Goal: Transaction & Acquisition: Purchase product/service

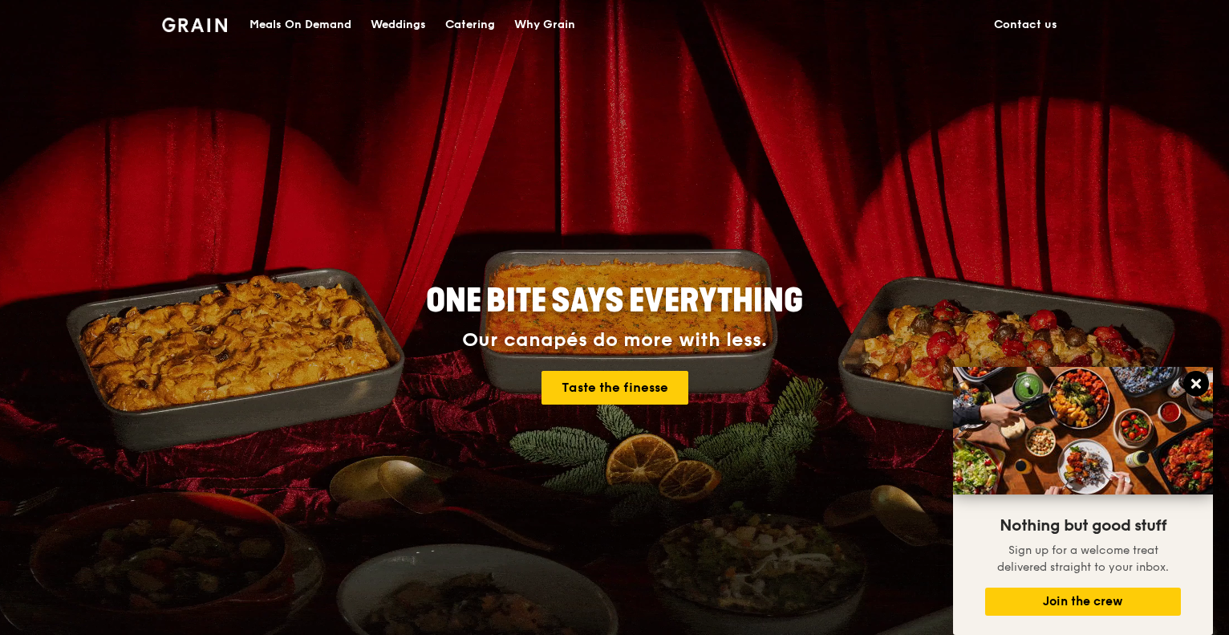
click at [1195, 378] on icon at bounding box center [1196, 383] width 14 height 14
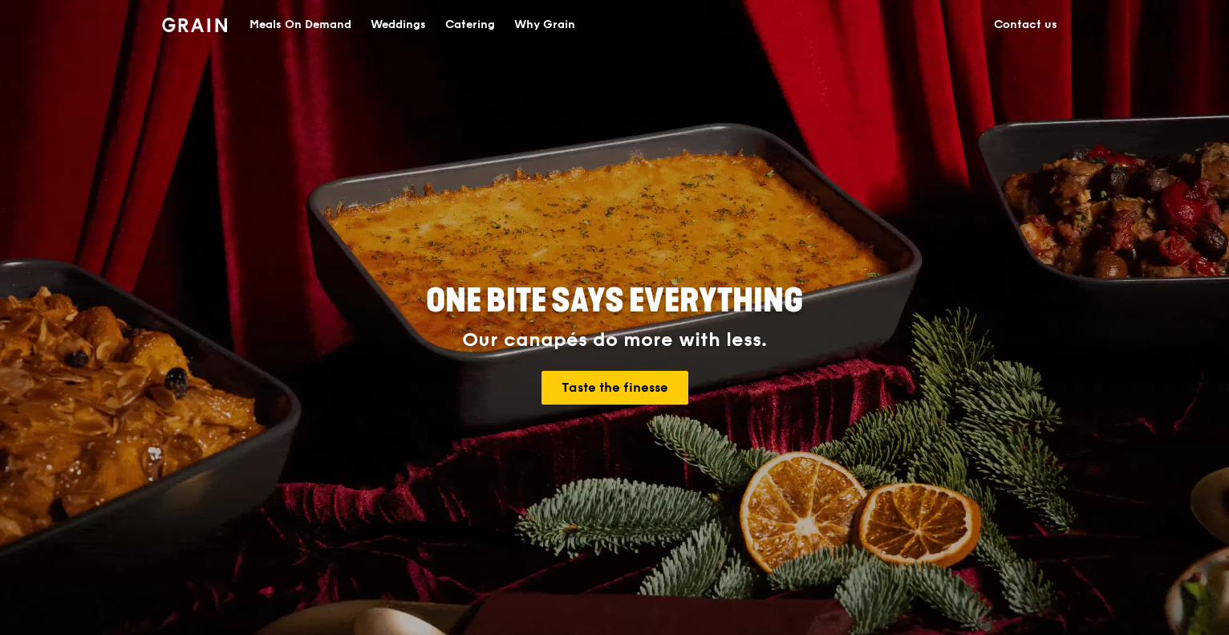
click at [291, 28] on div "Meals On Demand" at bounding box center [300, 25] width 102 height 48
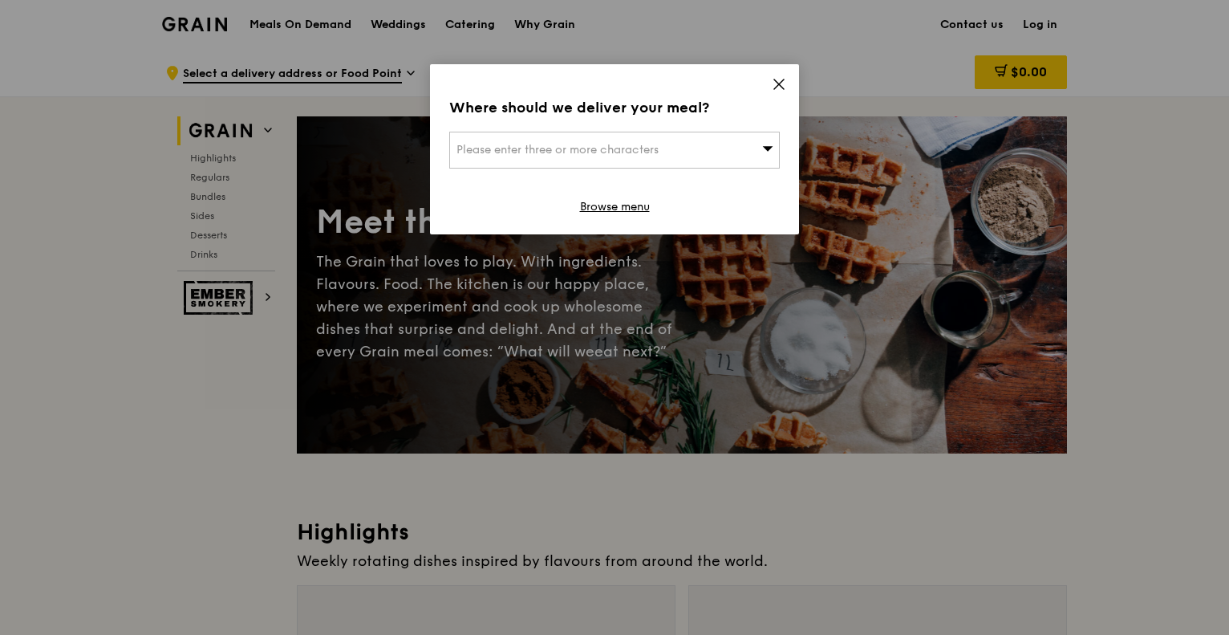
click at [757, 147] on div "Please enter three or more characters" at bounding box center [614, 150] width 330 height 37
click at [757, 147] on input "search" at bounding box center [614, 149] width 329 height 35
click at [777, 83] on icon at bounding box center [779, 84] width 10 height 10
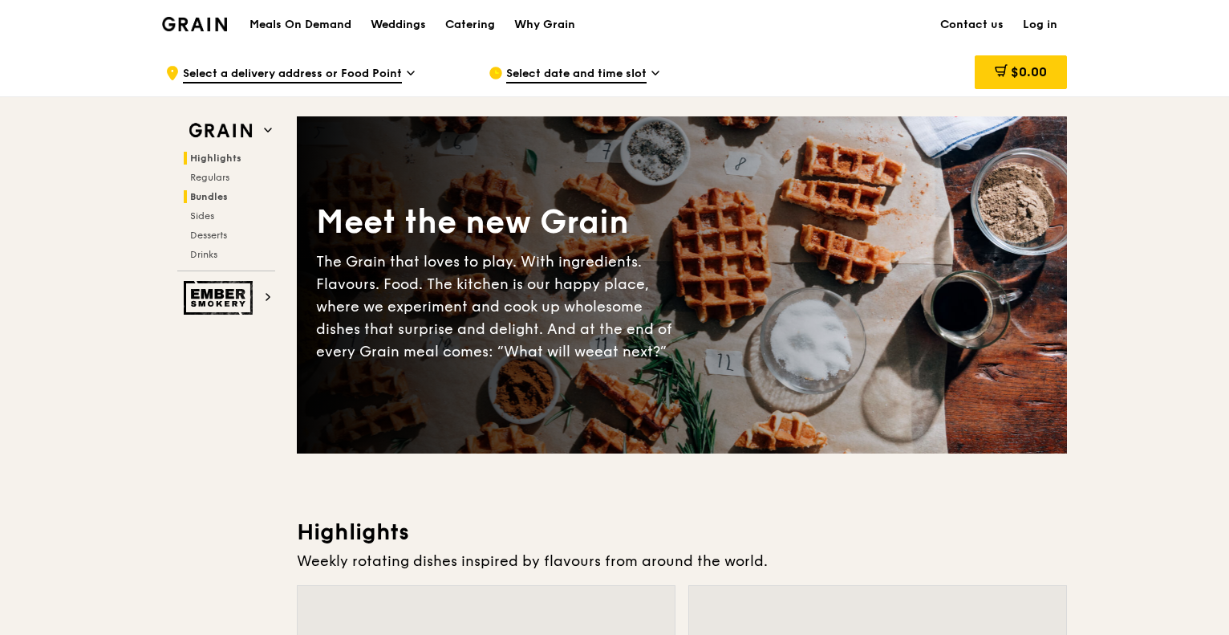
click at [229, 190] on h2 "Bundles" at bounding box center [229, 196] width 91 height 13
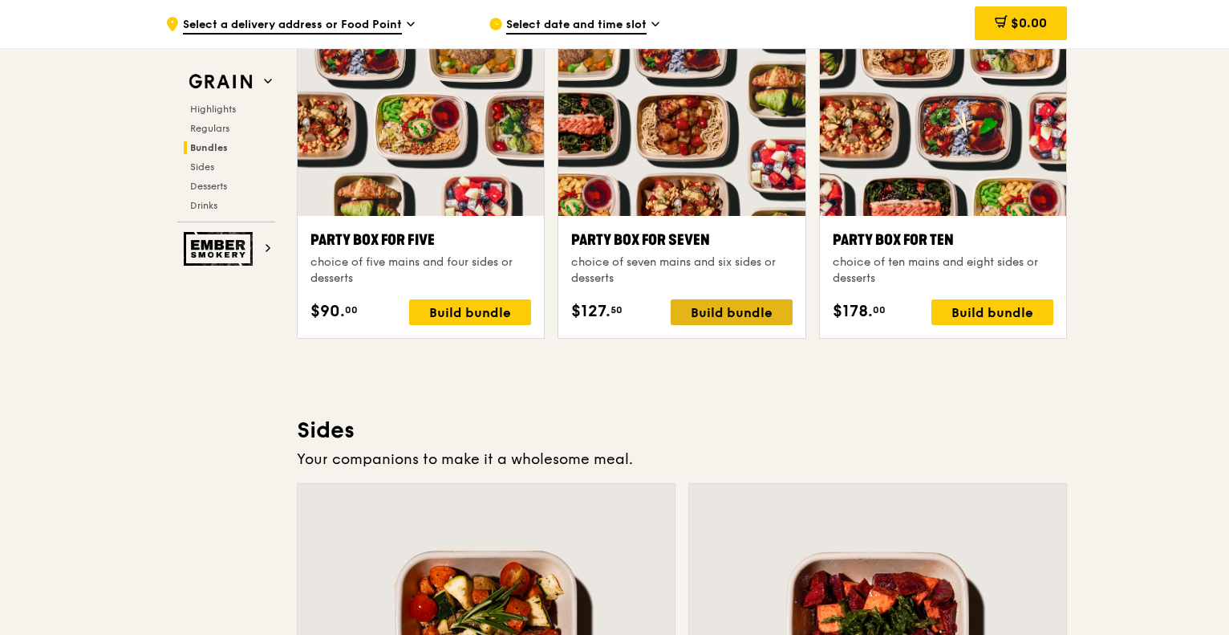
scroll to position [3031, 0]
